Goal: Information Seeking & Learning: Learn about a topic

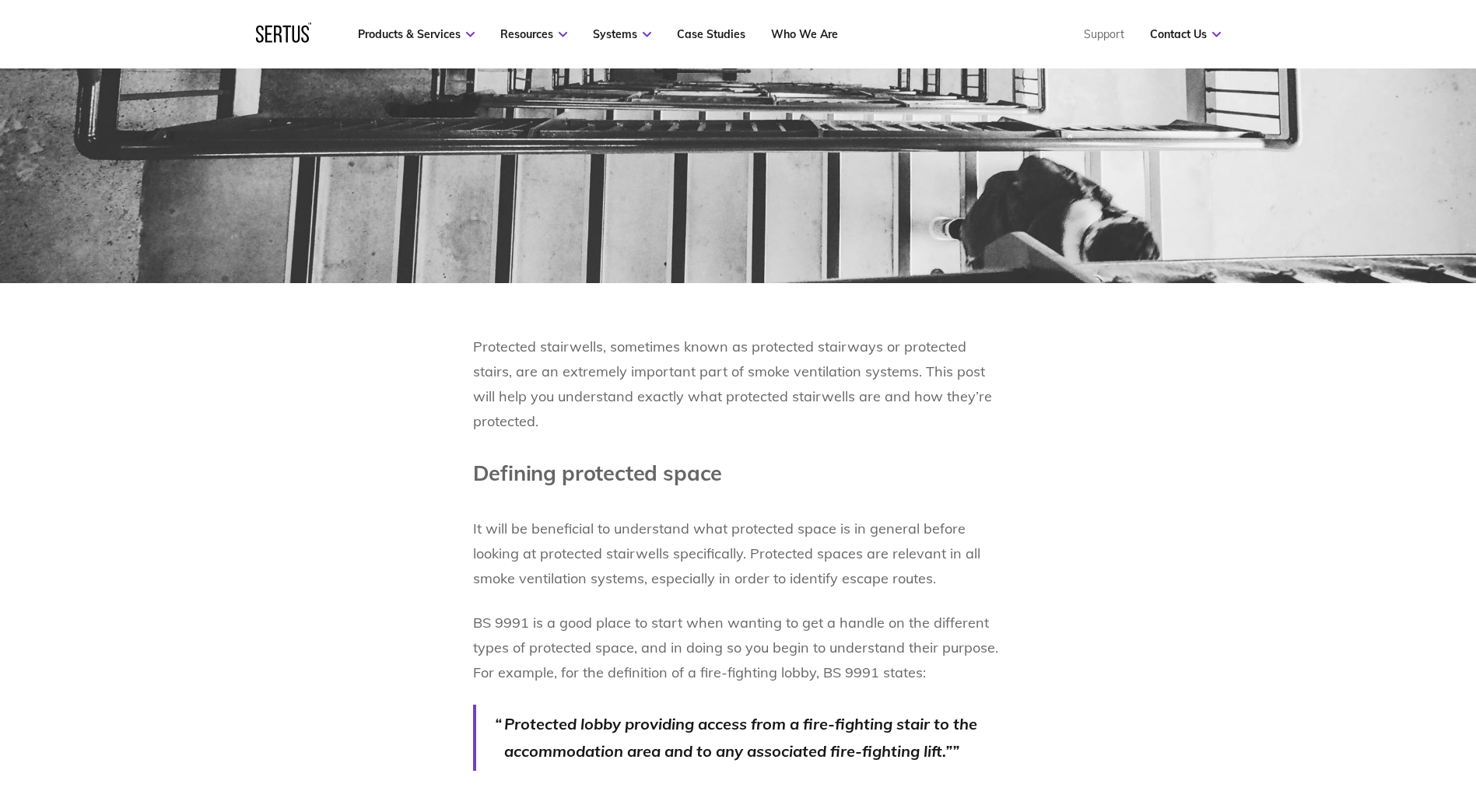
scroll to position [778, 0]
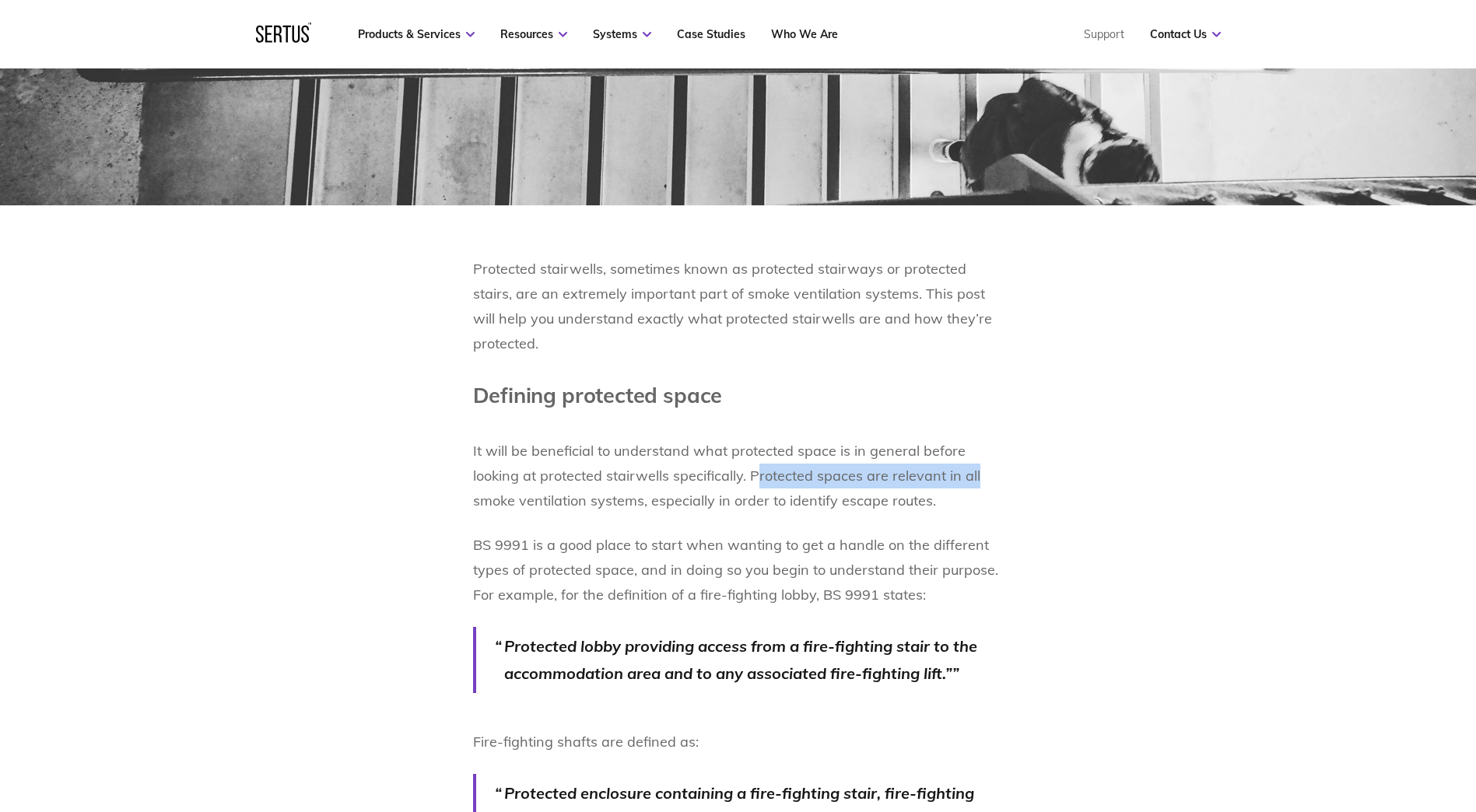
drag, startPoint x: 755, startPoint y: 464, endPoint x: 973, endPoint y: 468, distance: 218.0
click at [973, 468] on p "It will be beneficial to understand what protected space is in general before l…" at bounding box center [738, 464] width 531 height 100
click at [766, 490] on p "It will be beneficial to understand what protected space is in general before l…" at bounding box center [738, 464] width 531 height 100
drag, startPoint x: 652, startPoint y: 490, endPoint x: 956, endPoint y: 498, distance: 304.1
click at [956, 498] on p "It will be beneficial to understand what protected space is in general before l…" at bounding box center [738, 464] width 531 height 100
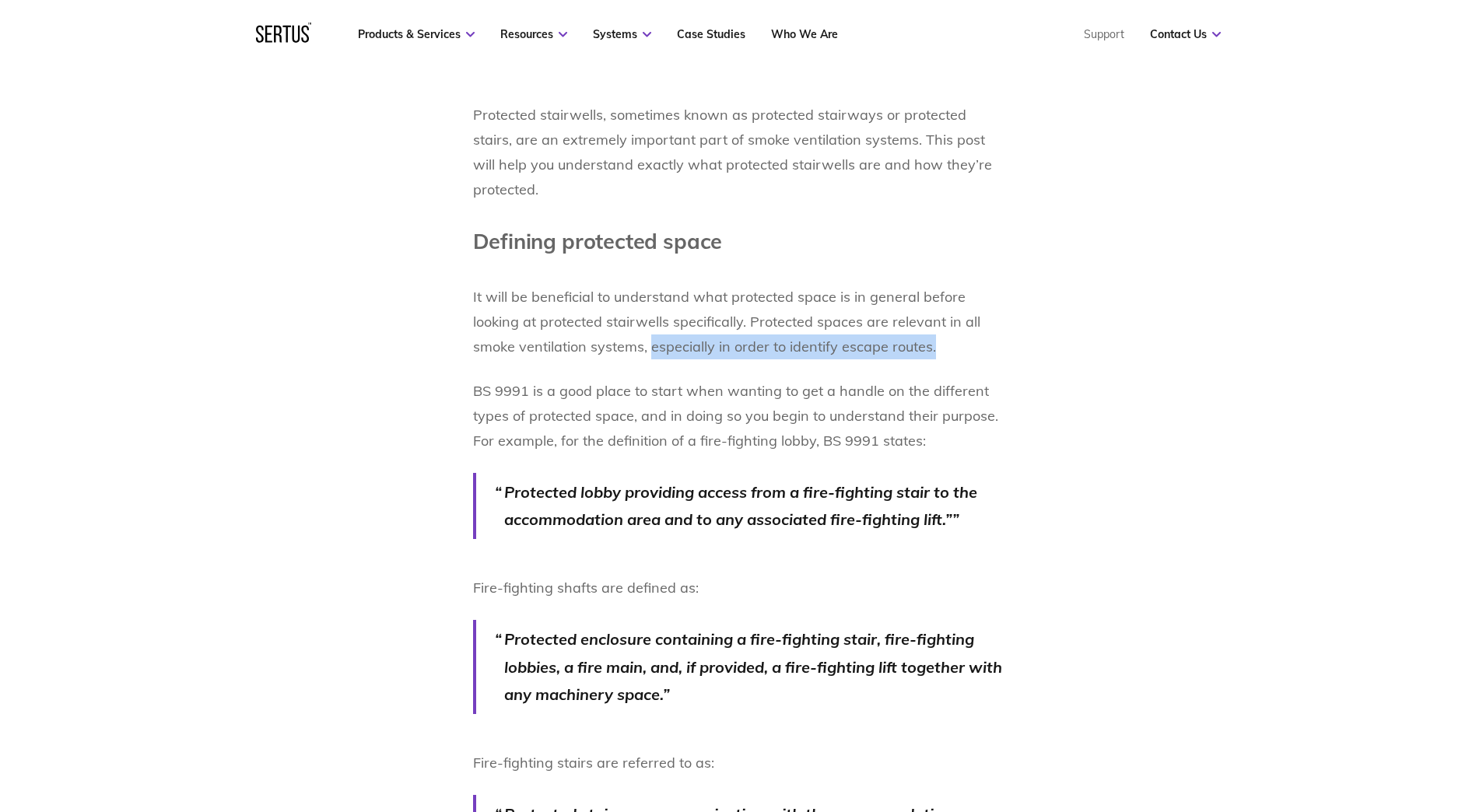
scroll to position [933, 0]
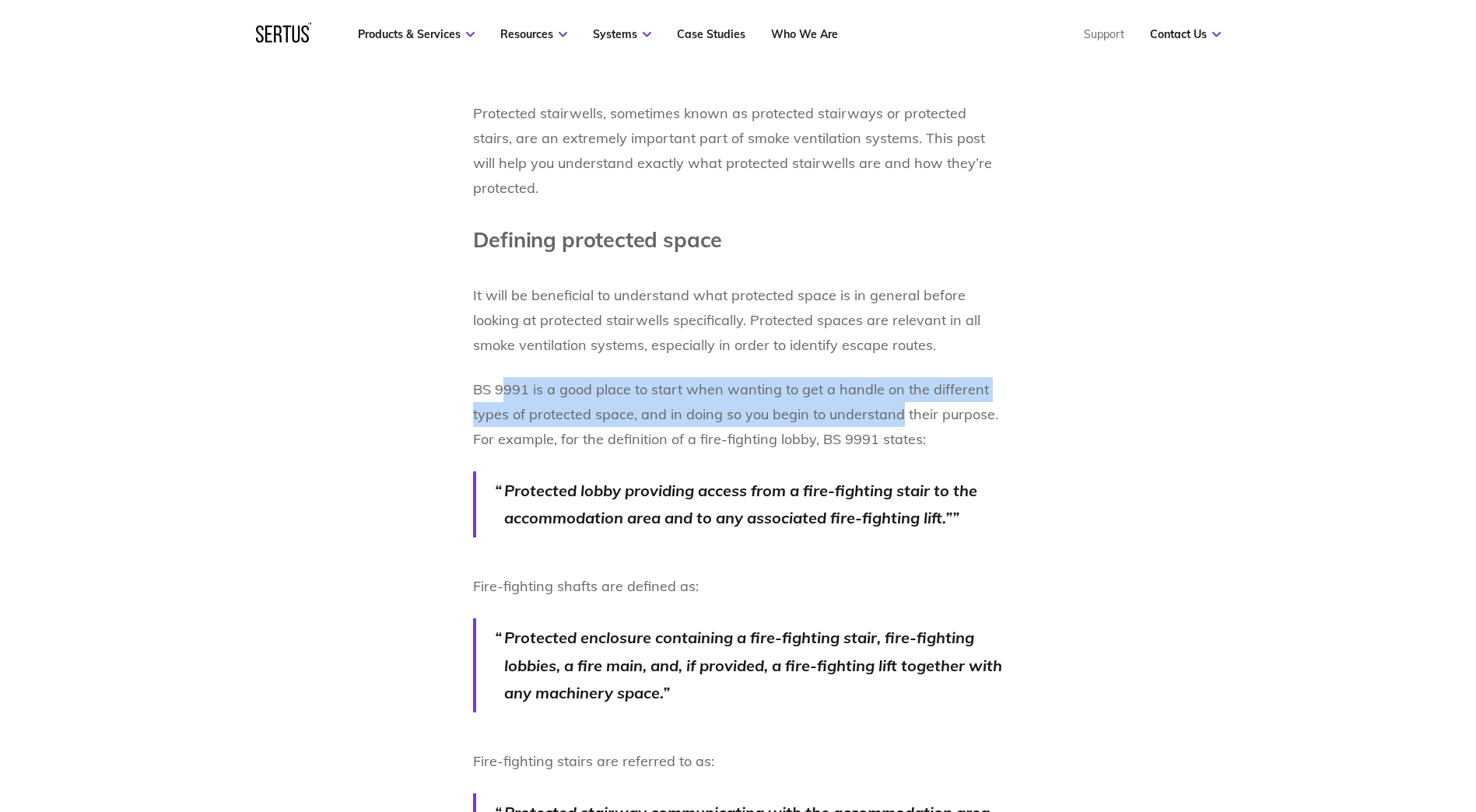
drag, startPoint x: 505, startPoint y: 384, endPoint x: 896, endPoint y: 392, distance: 391.1
click at [896, 392] on p "BS 9991 is a good place to start when wanting to get a handle on the different …" at bounding box center [738, 414] width 531 height 75
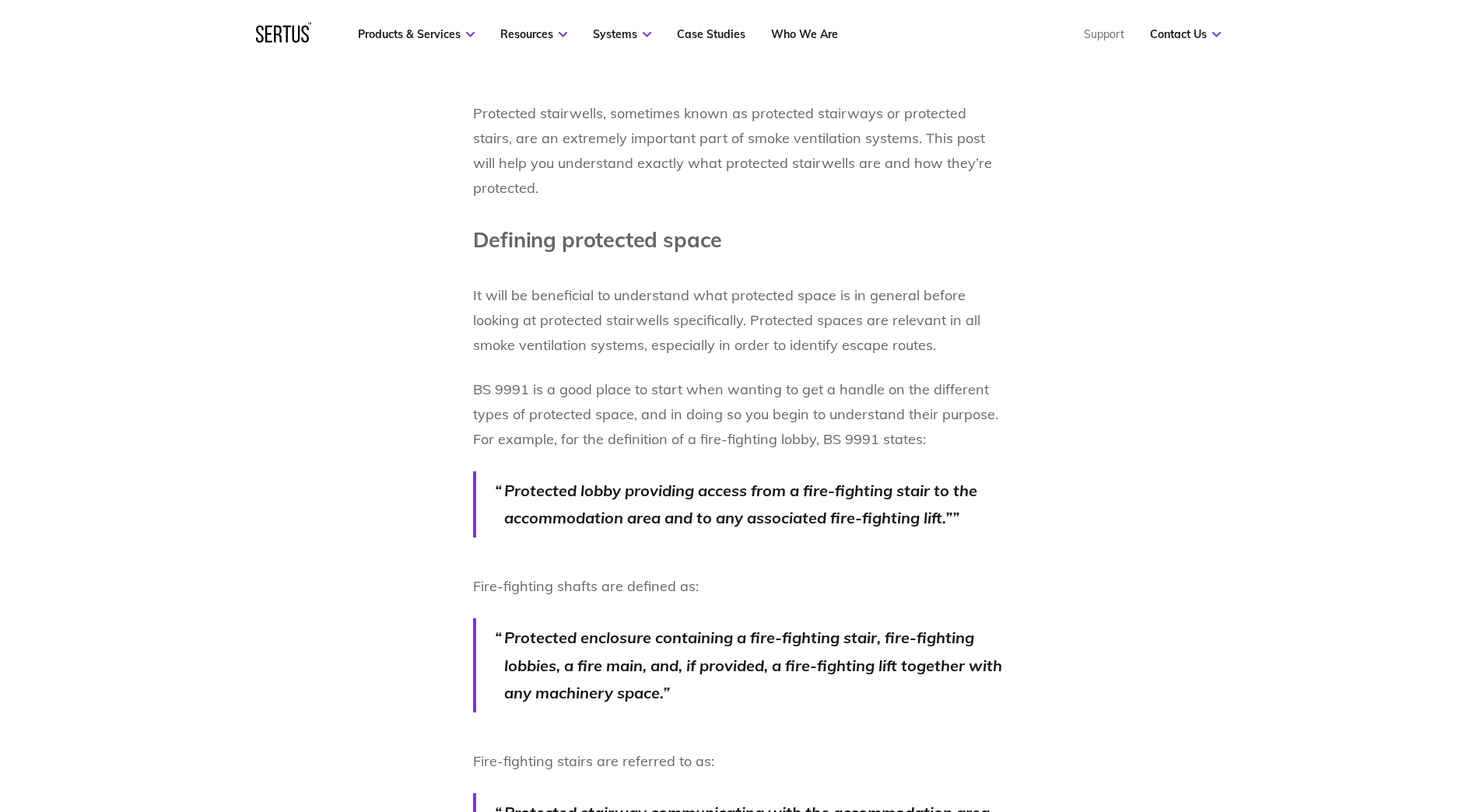
click at [712, 419] on p "BS 9991 is a good place to start when wanting to get a handle on the different …" at bounding box center [738, 414] width 531 height 75
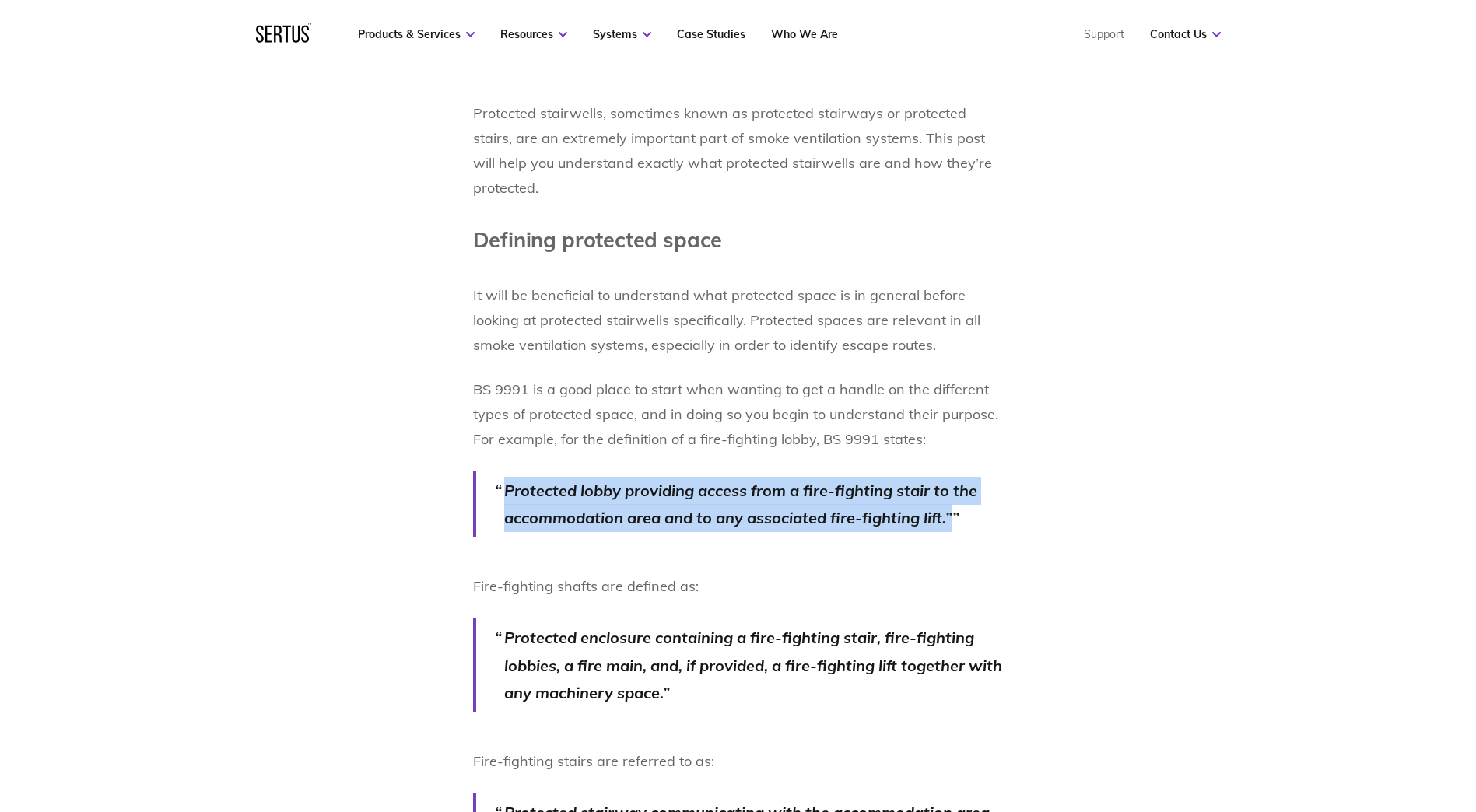
drag, startPoint x: 506, startPoint y: 479, endPoint x: 959, endPoint y: 511, distance: 454.1
click at [959, 511] on p "Protected lobby providing access from a fire-fighting stair to the accommodatio…" at bounding box center [754, 505] width 500 height 55
drag, startPoint x: 959, startPoint y: 511, endPoint x: 917, endPoint y: 522, distance: 43.4
click at [917, 522] on blockquote "Protected lobby providing access from a fire-fighting stair to the accommodatio…" at bounding box center [738, 504] width 531 height 66
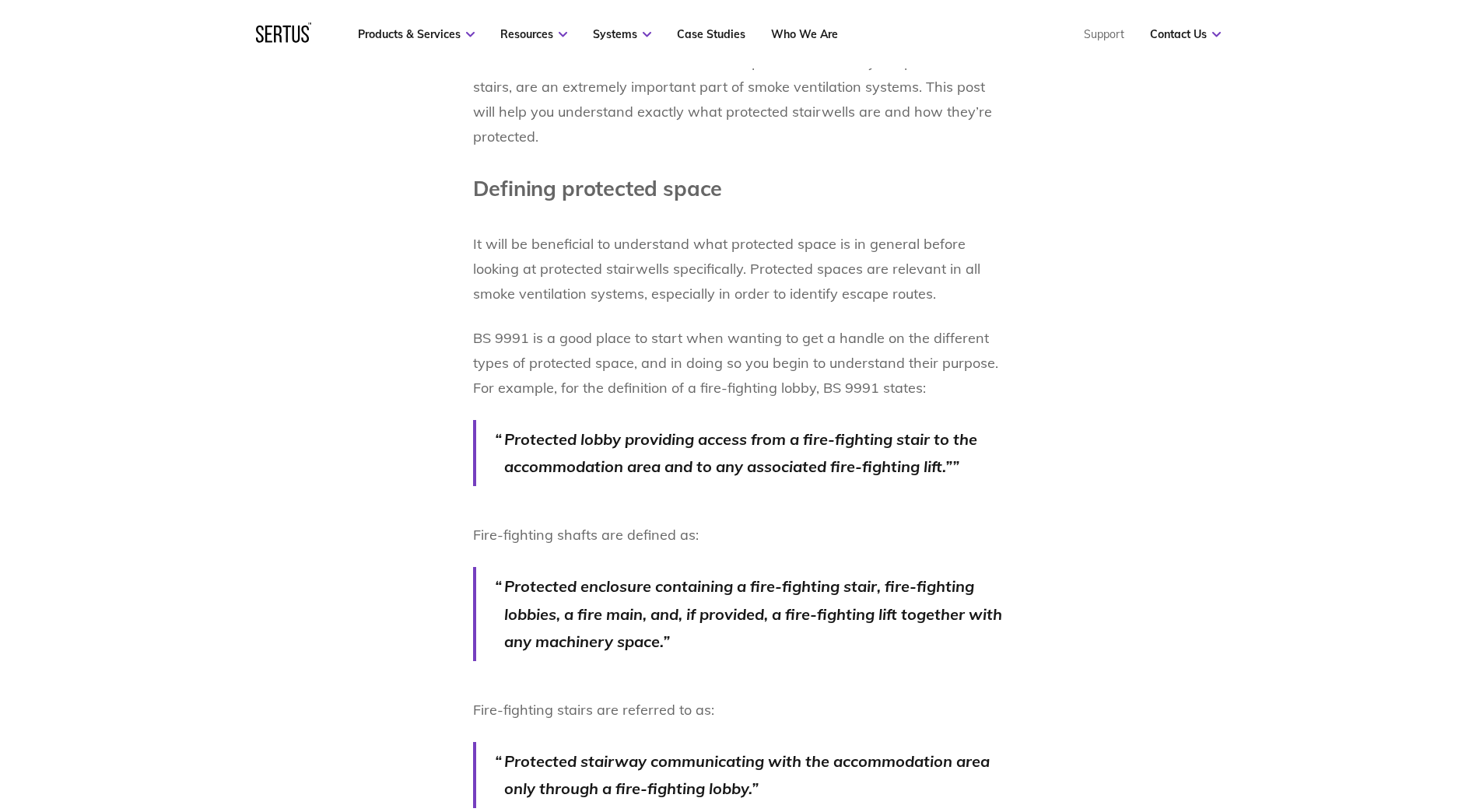
scroll to position [1011, 0]
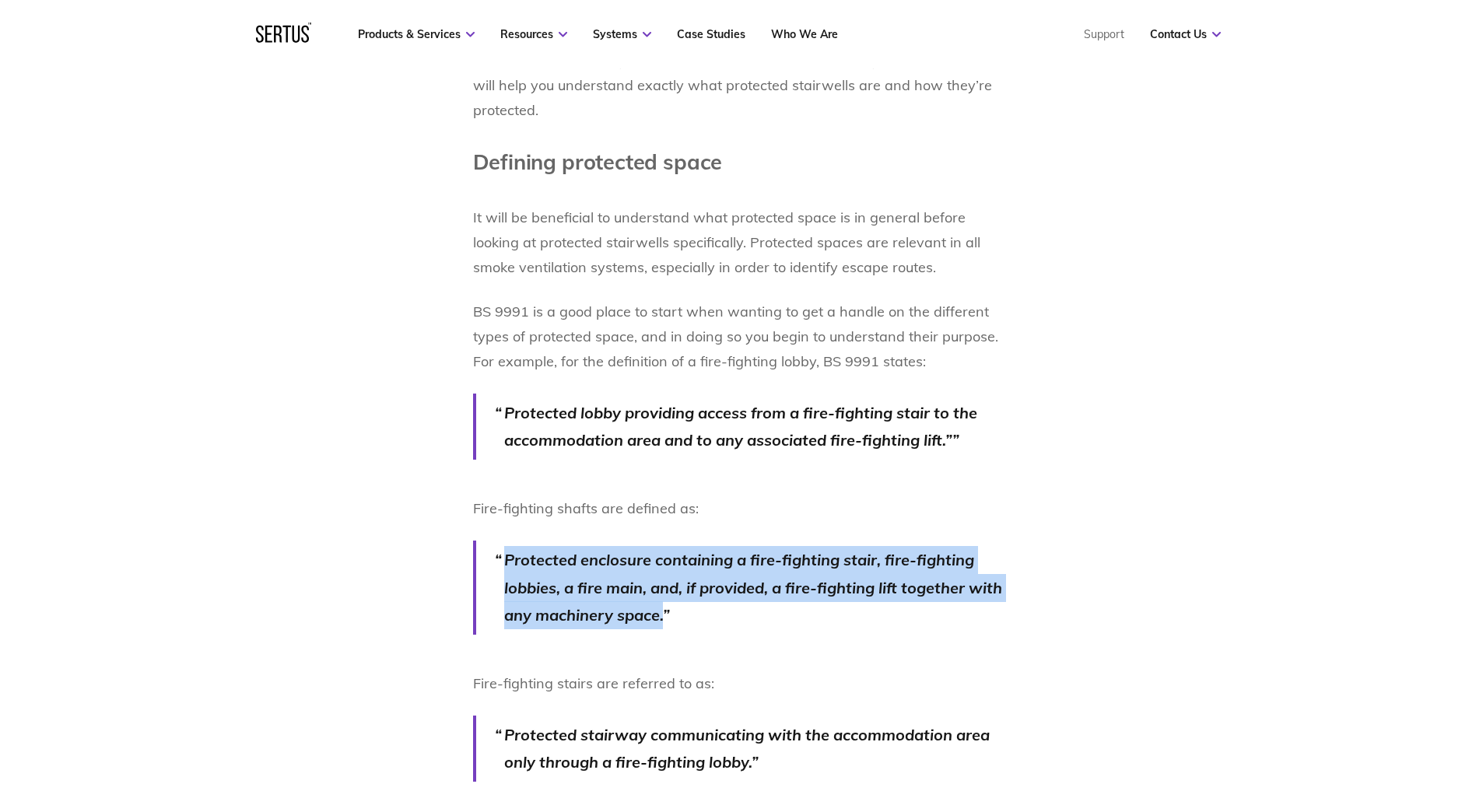
drag, startPoint x: 508, startPoint y: 550, endPoint x: 890, endPoint y: 597, distance: 384.9
click at [890, 597] on p "Protected enclosure containing a fire-fighting stair, fire-fighting lobbies, a …" at bounding box center [754, 587] width 500 height 83
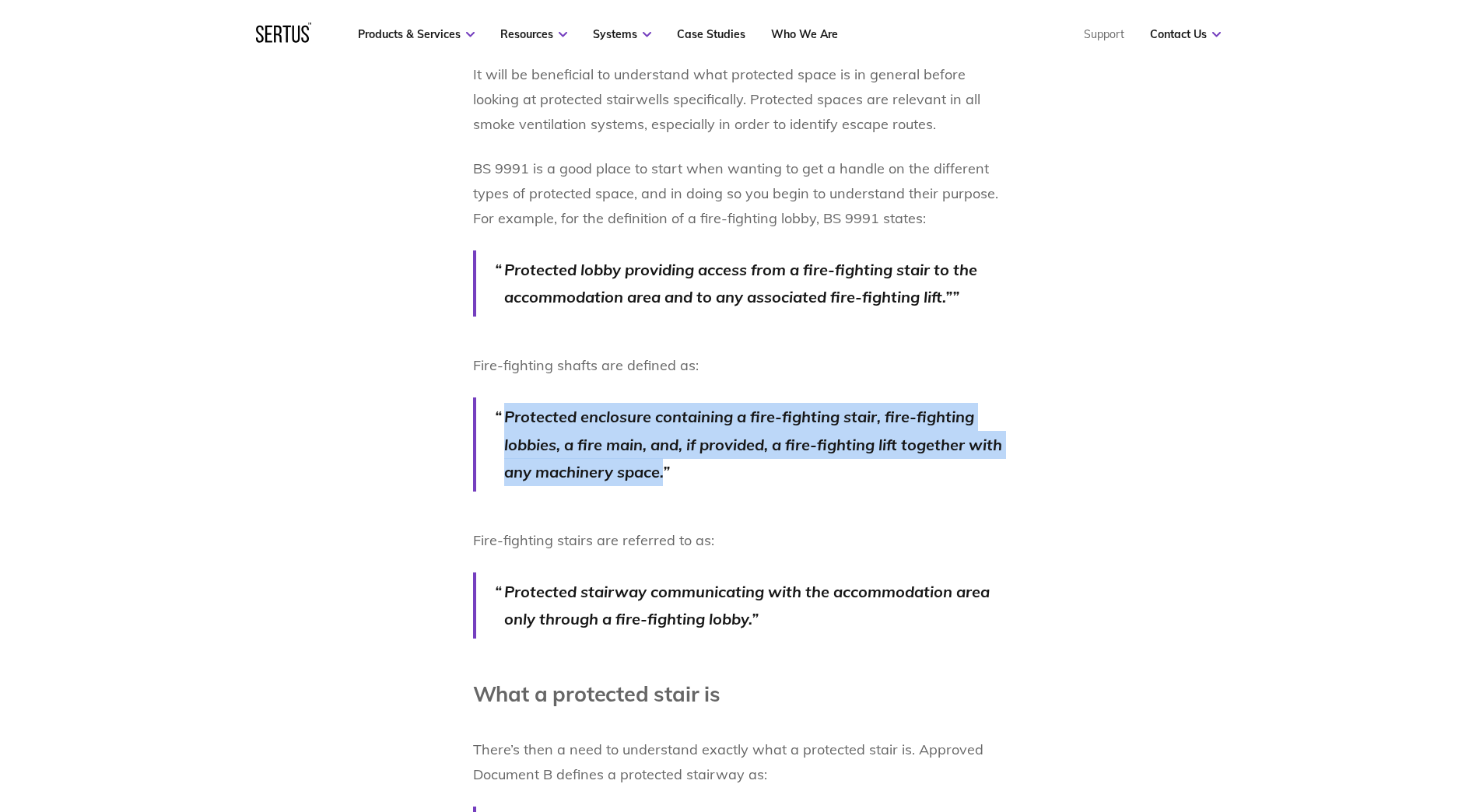
scroll to position [1166, 0]
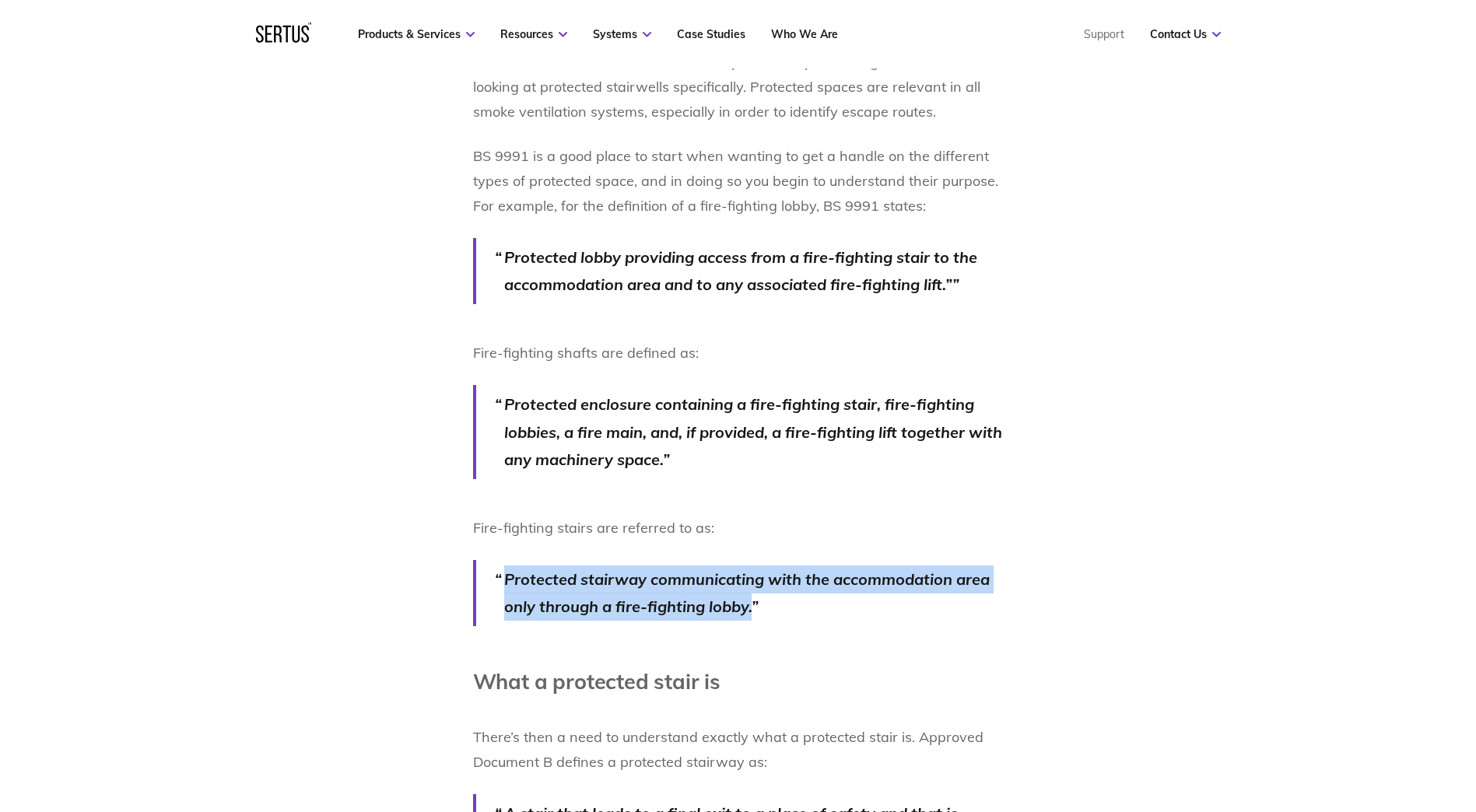
drag, startPoint x: 505, startPoint y: 571, endPoint x: 836, endPoint y: 582, distance: 331.2
click at [836, 582] on p "Protected stairway communicating with the accommodation area only through a fir…" at bounding box center [754, 593] width 500 height 55
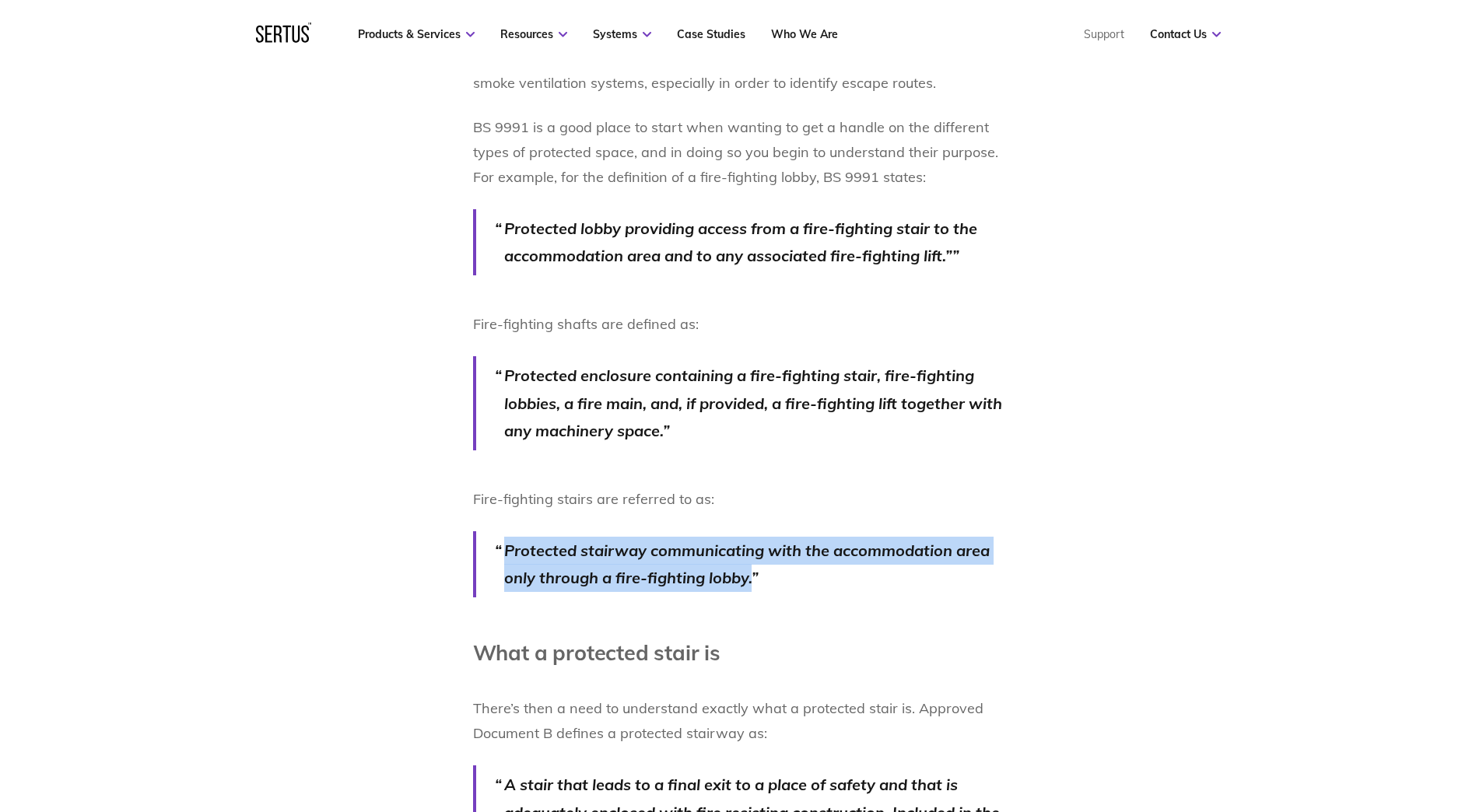
scroll to position [1244, 0]
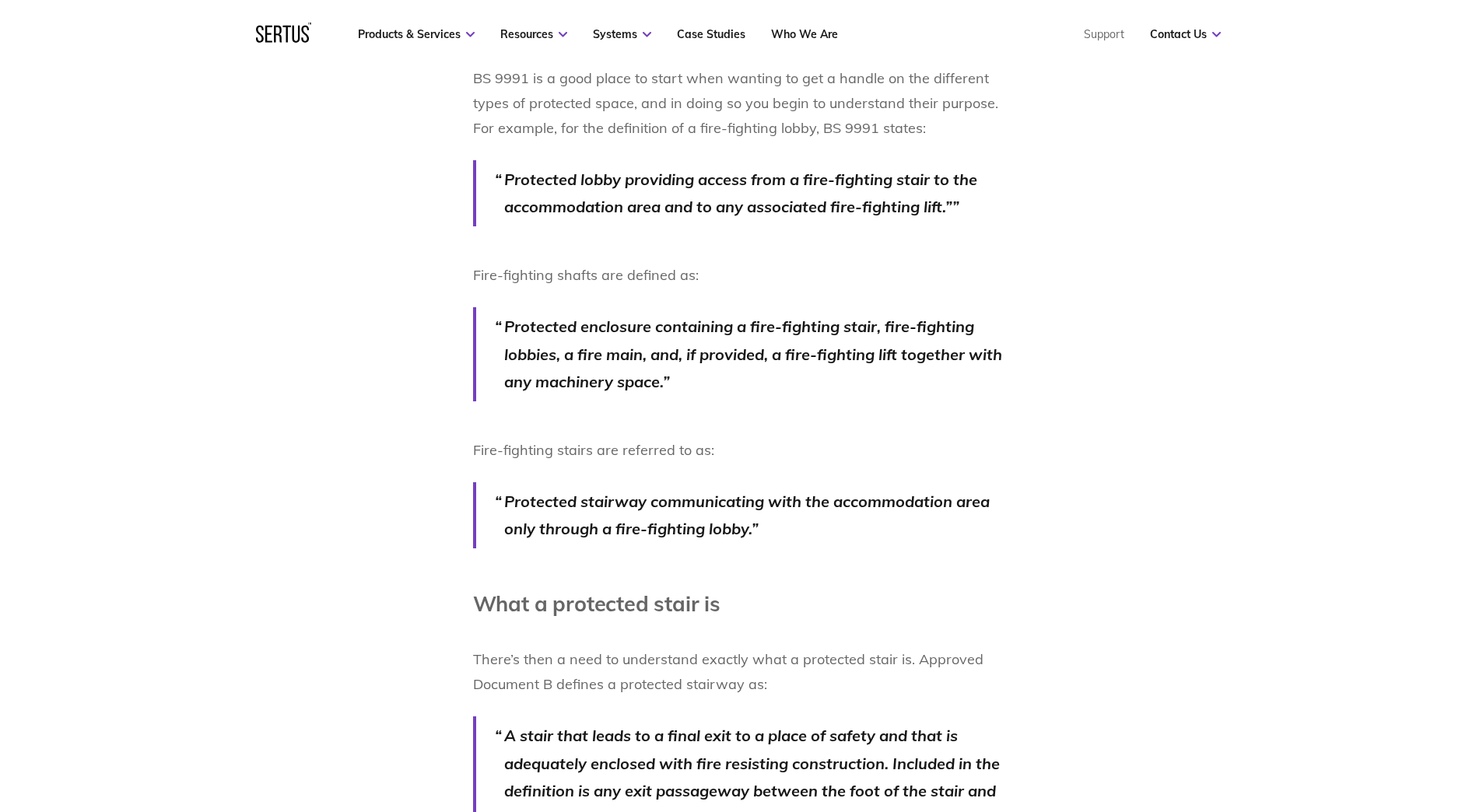
click at [761, 544] on div "Protected stairwells, sometimes known as protected stairways or protected stair…" at bounding box center [738, 698] width 531 height 1816
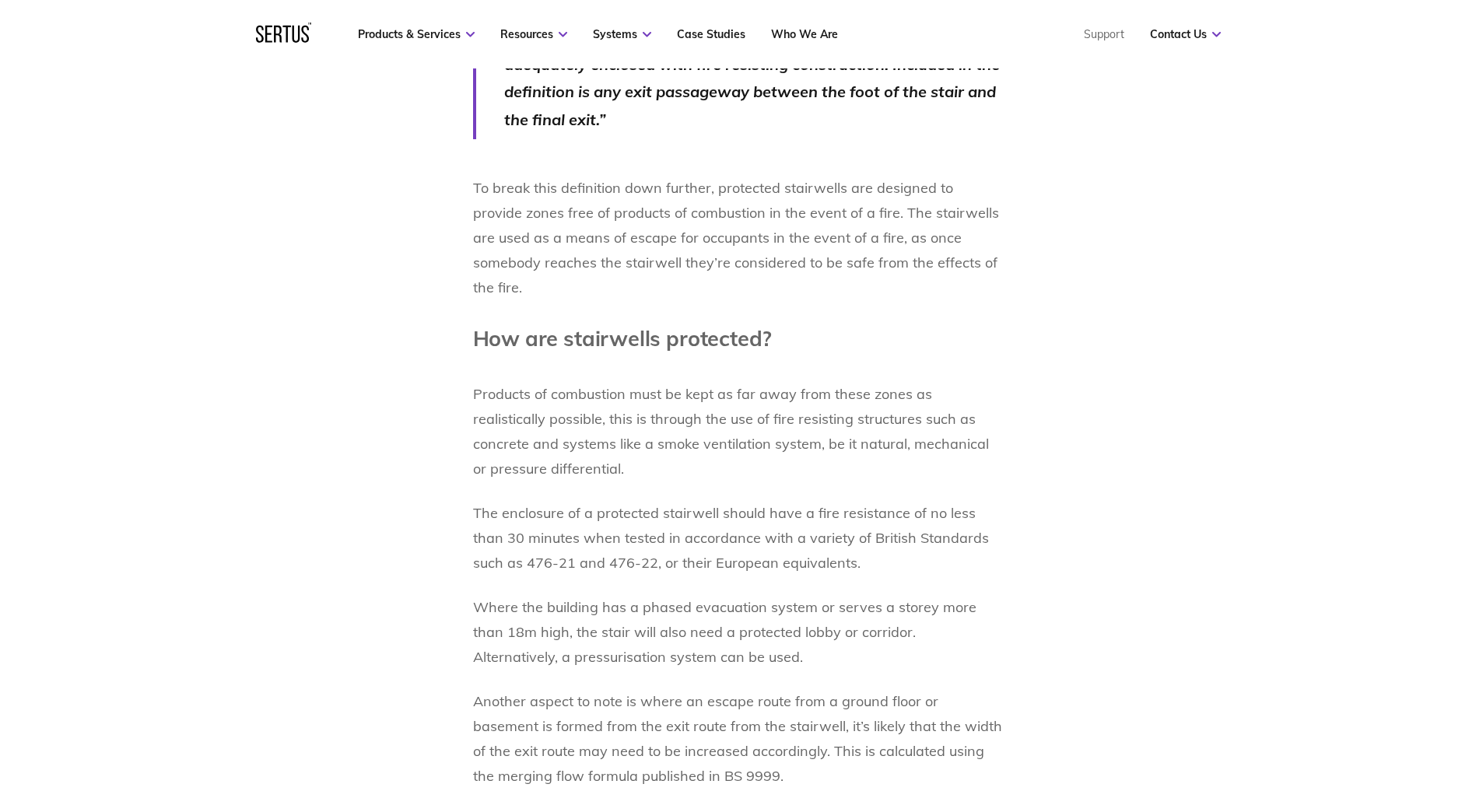
scroll to position [1944, 0]
drag, startPoint x: 477, startPoint y: 528, endPoint x: 853, endPoint y: 537, distance: 376.1
click at [853, 537] on p "The enclosure of a protected stairwell should have a fire resistance of no less…" at bounding box center [738, 537] width 531 height 75
drag, startPoint x: 853, startPoint y: 537, endPoint x: 848, endPoint y: 548, distance: 12.1
click at [848, 548] on p "The enclosure of a protected stairwell should have a fire resistance of no less…" at bounding box center [738, 537] width 531 height 75
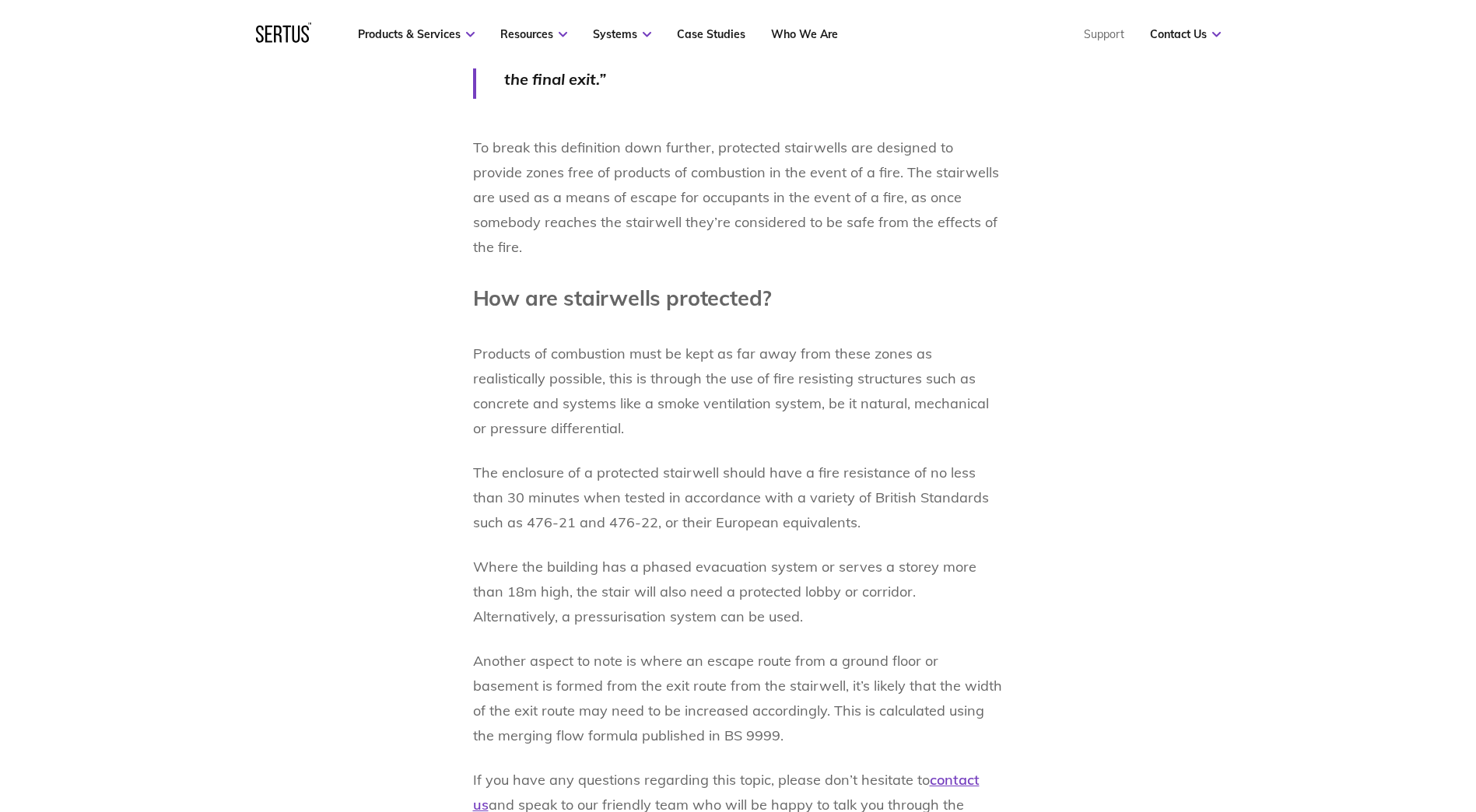
scroll to position [2022, 0]
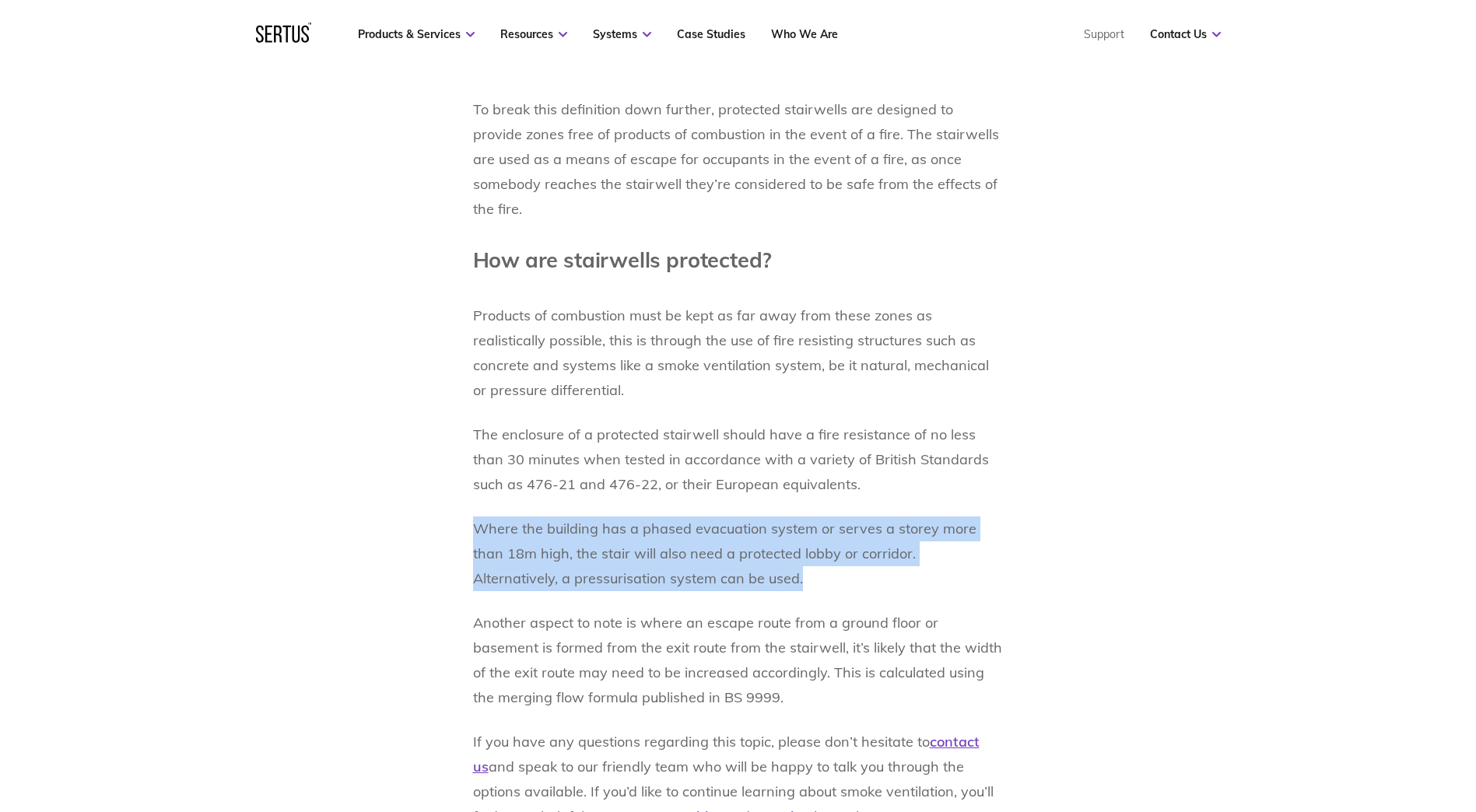
drag, startPoint x: 478, startPoint y: 521, endPoint x: 918, endPoint y: 561, distance: 441.8
click at [918, 561] on p "Where the building has a phased evacuation system or serves a storey more than …" at bounding box center [738, 553] width 531 height 75
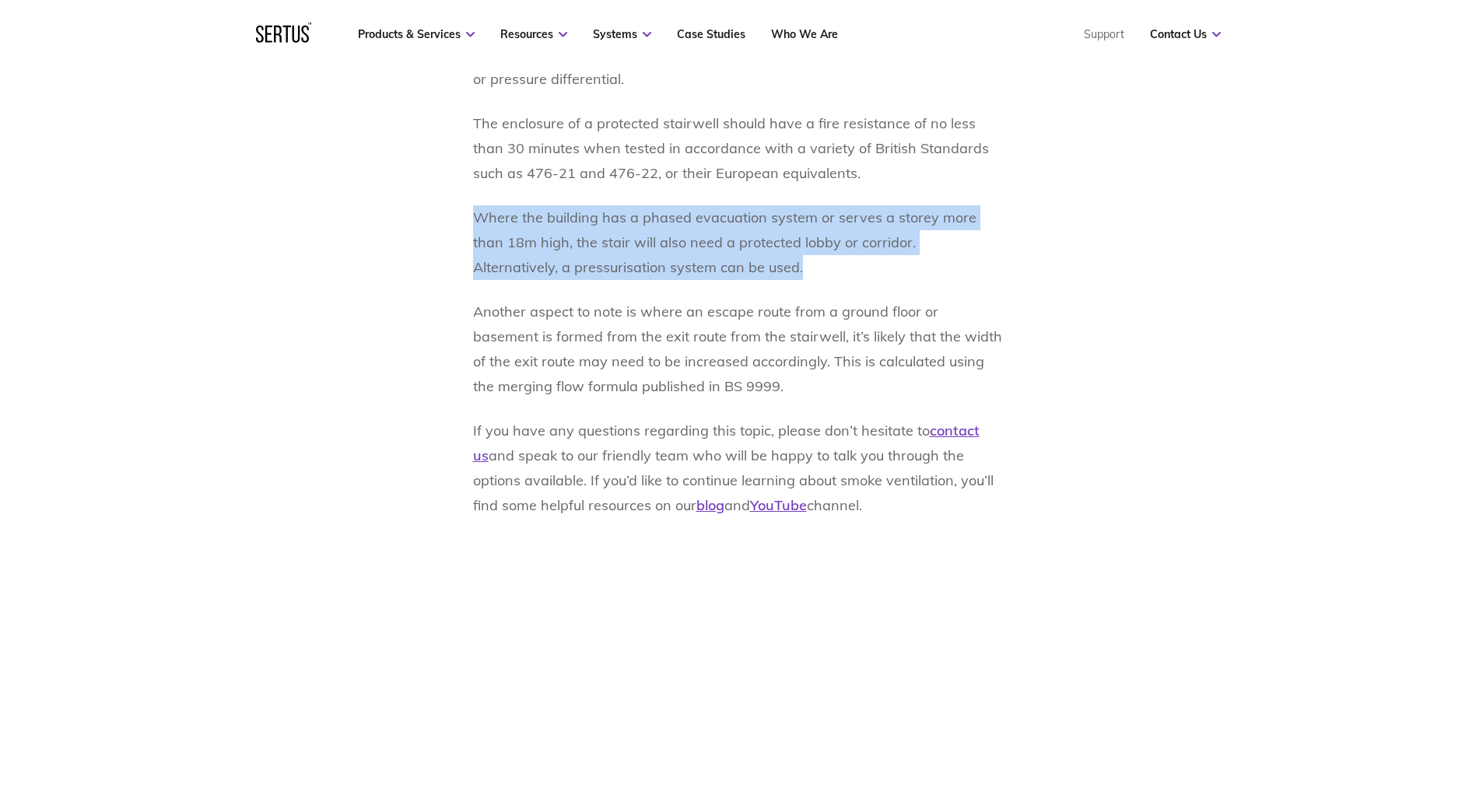
scroll to position [2411, 0]
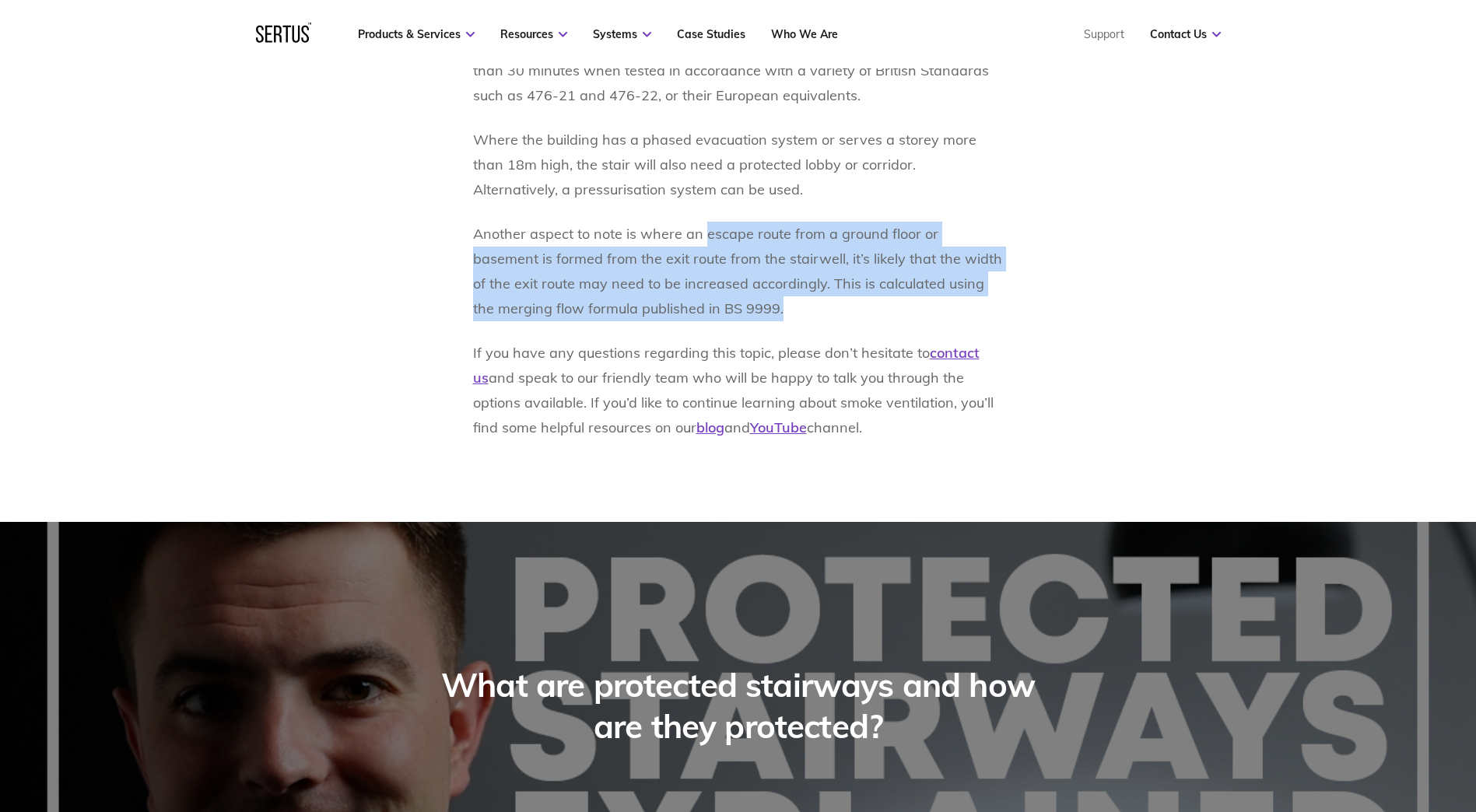
drag, startPoint x: 701, startPoint y: 223, endPoint x: 894, endPoint y: 301, distance: 208.2
click at [894, 301] on p "Another aspect to note is where an escape route from a ground floor or basement…" at bounding box center [738, 271] width 531 height 100
drag, startPoint x: 894, startPoint y: 301, endPoint x: 786, endPoint y: 305, distance: 108.1
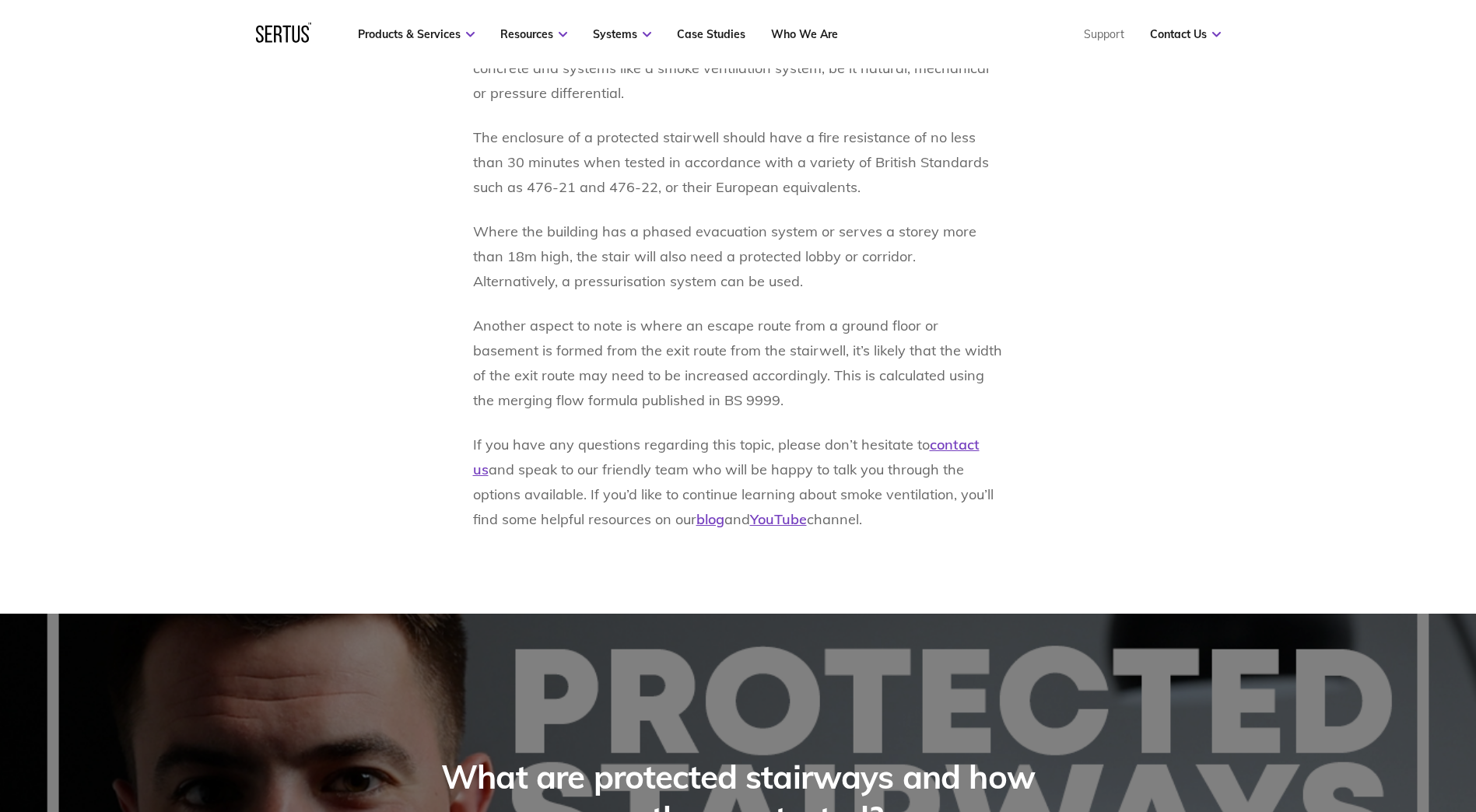
scroll to position [2329, 0]
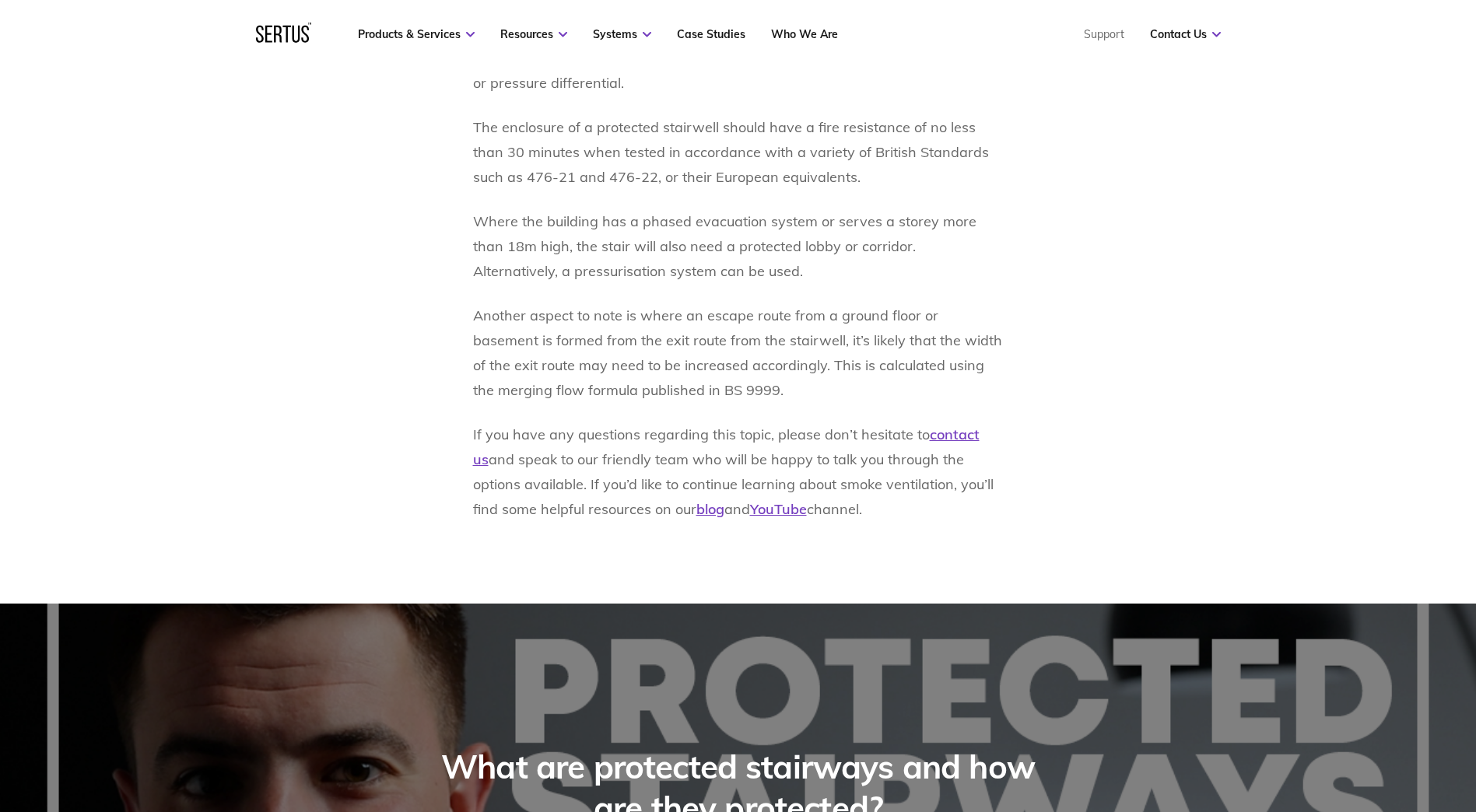
click at [827, 303] on p "Another aspect to note is where an escape route from a ground floor or basement…" at bounding box center [738, 353] width 531 height 100
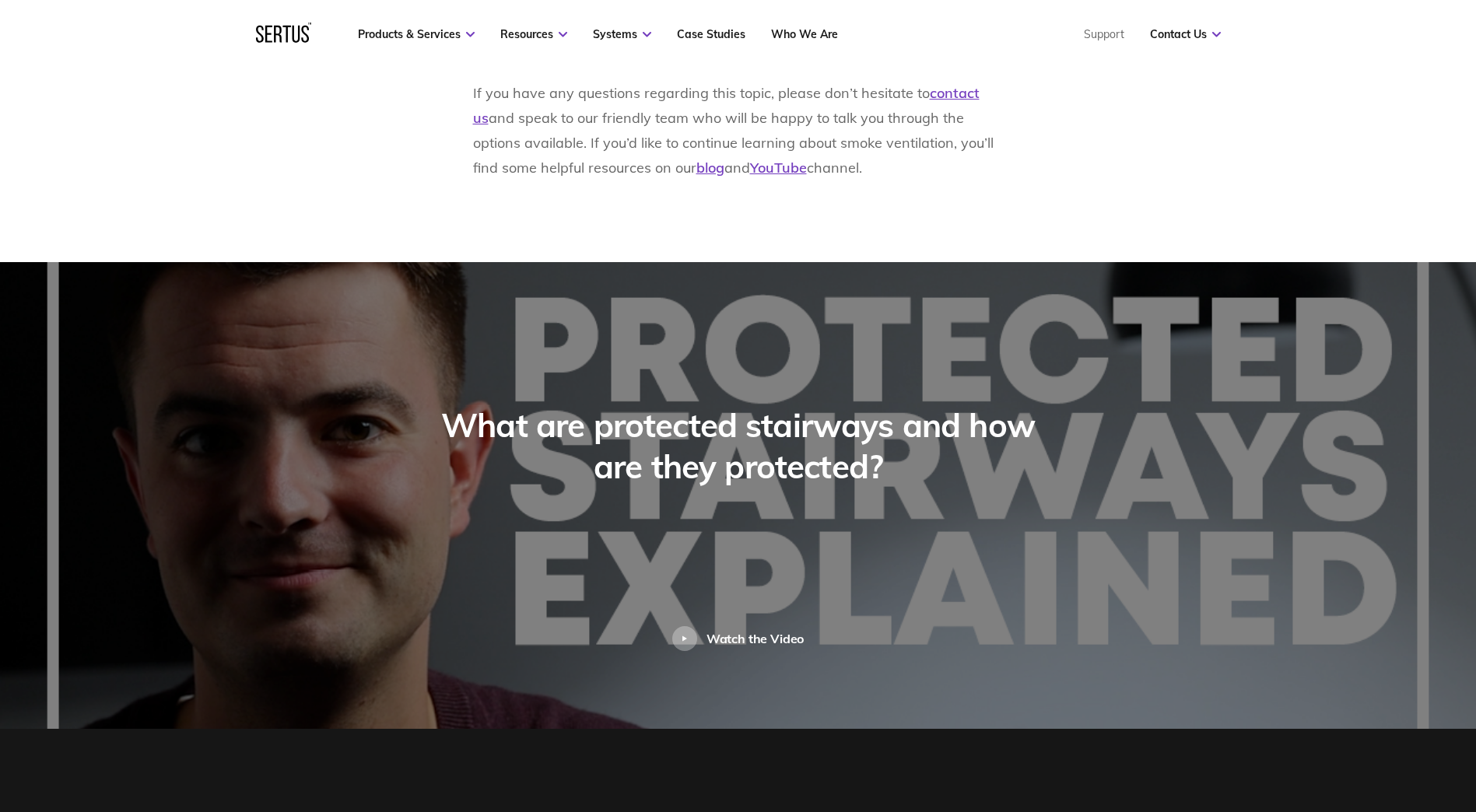
scroll to position [2855, 0]
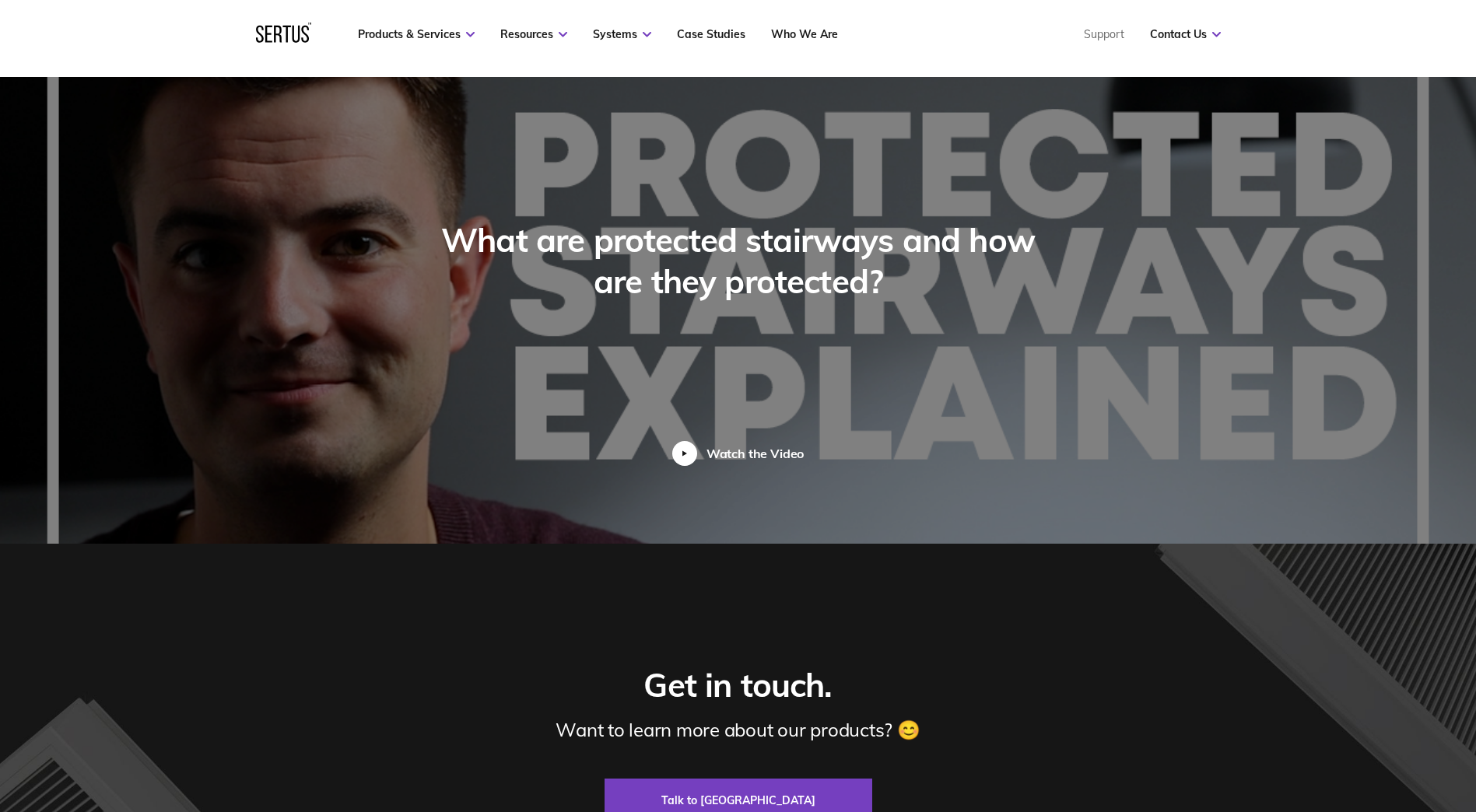
click at [748, 447] on div "Watch the Video" at bounding box center [755, 453] width 98 height 16
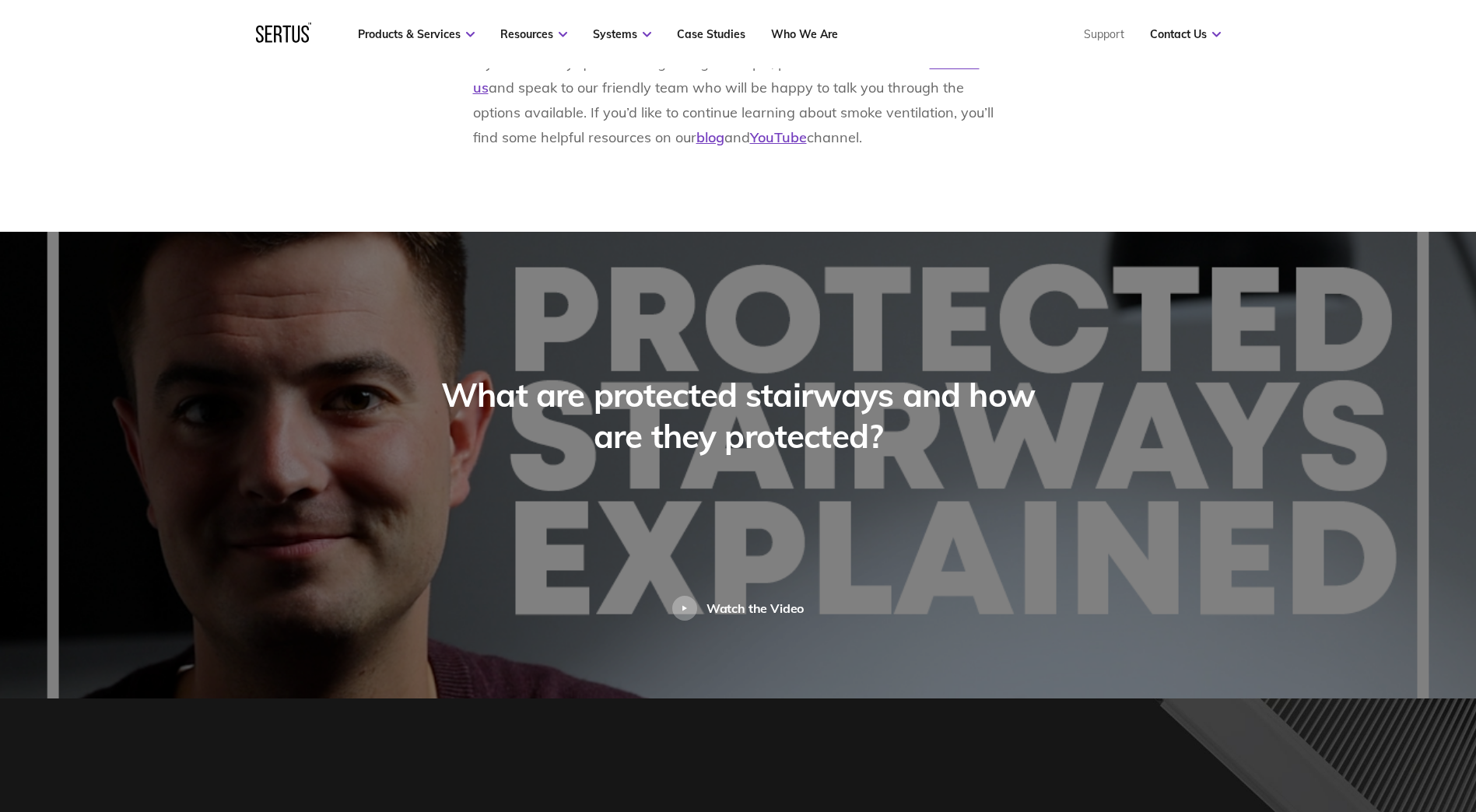
scroll to position [2700, 0]
click at [763, 601] on div "Watch the Video" at bounding box center [755, 609] width 98 height 16
click at [721, 601] on div "Watch the Video" at bounding box center [755, 609] width 98 height 16
click at [717, 601] on div "Watch the Video" at bounding box center [755, 609] width 98 height 16
click at [777, 622] on img at bounding box center [738, 466] width 1476 height 467
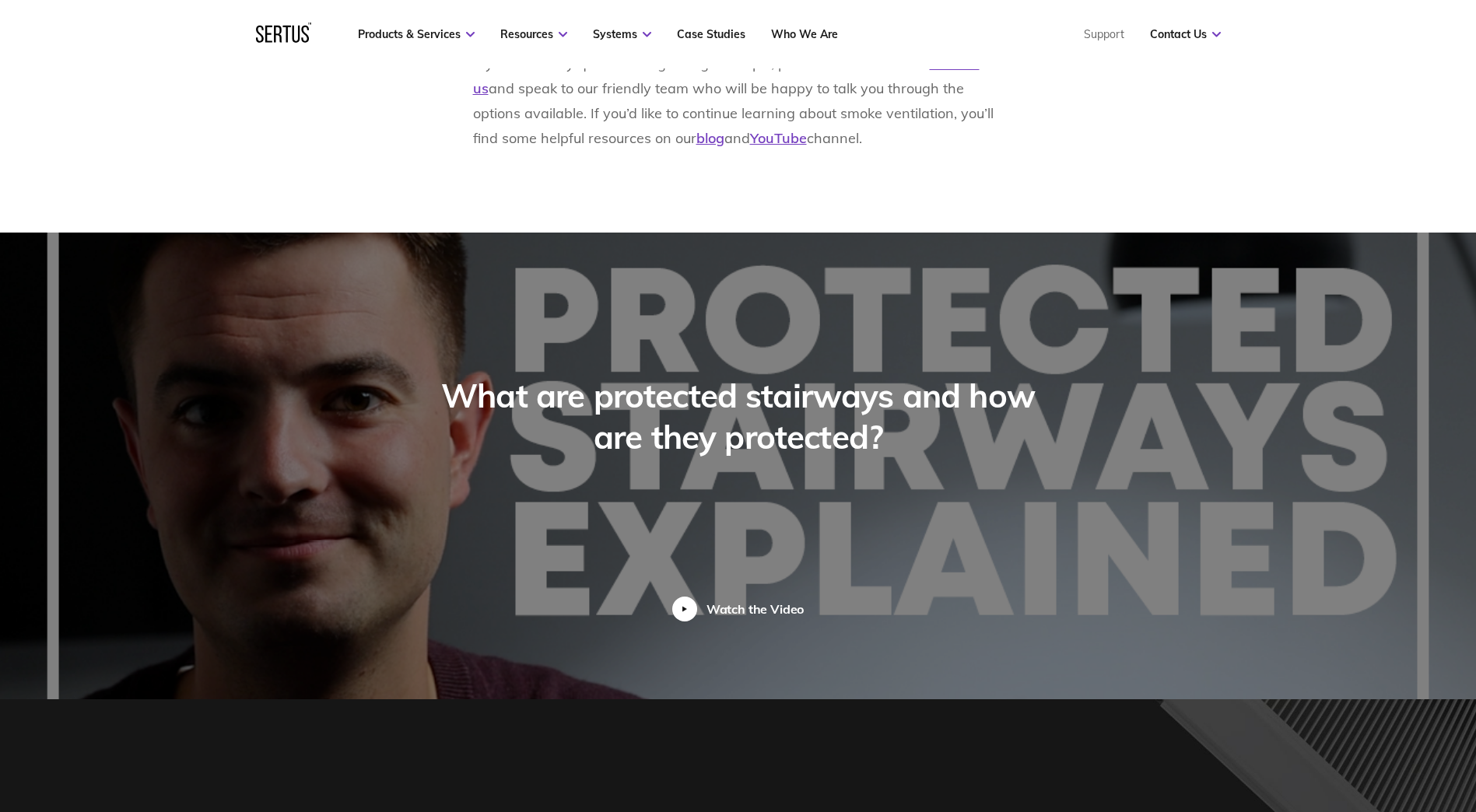
click at [778, 601] on div "Watch the Video" at bounding box center [755, 609] width 98 height 16
